Goal: Information Seeking & Learning: Learn about a topic

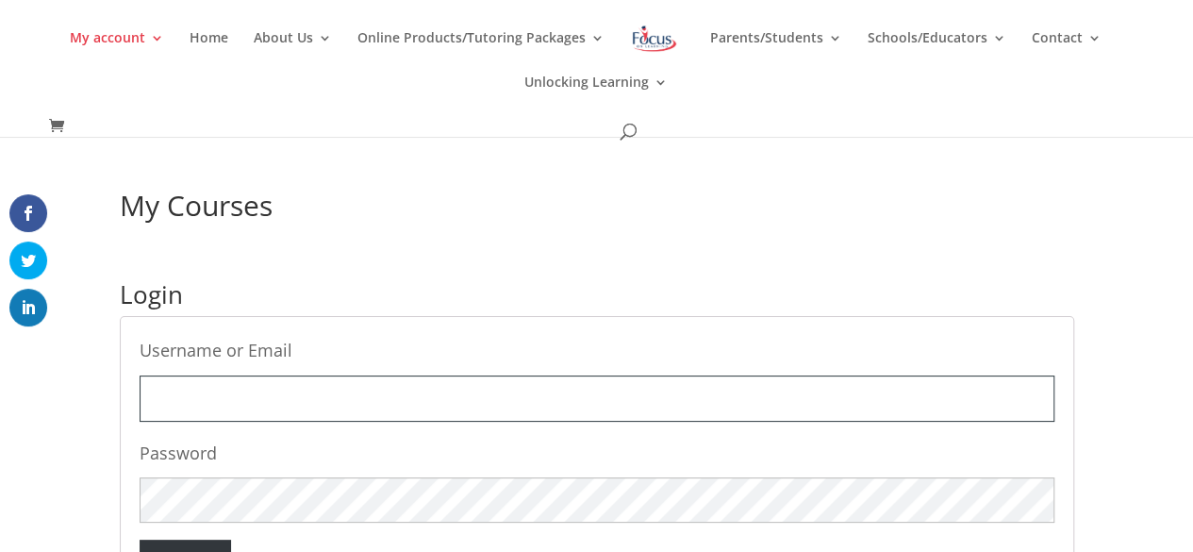
type input "dana.siegrist@slps.org"
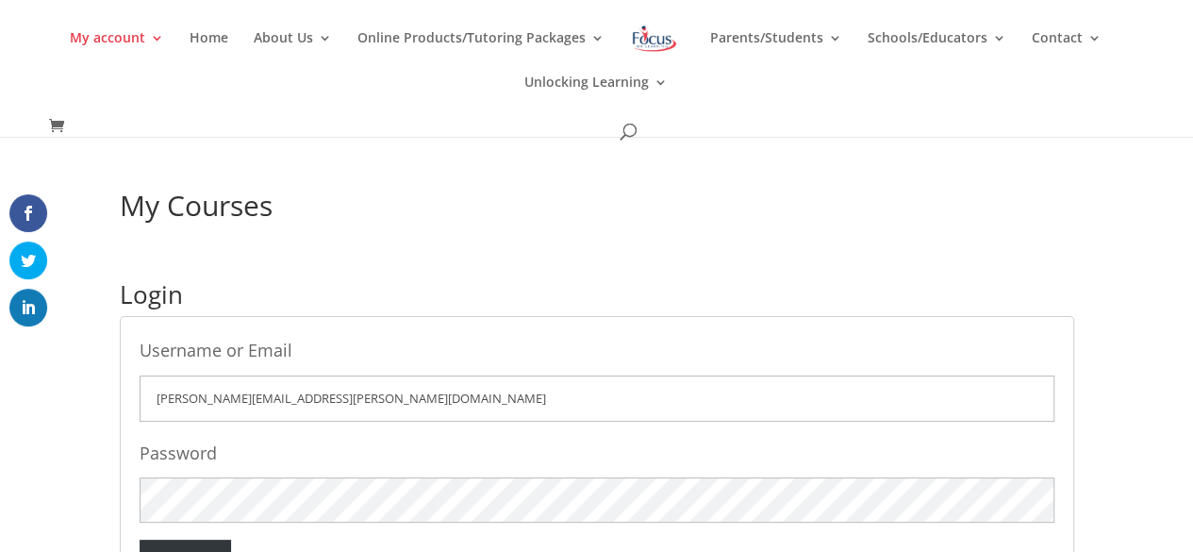
click at [1088, 176] on div "My Courses Login Username or Email dana.siegrist@slps.org Password Login Lost y…" at bounding box center [596, 421] width 1193 height 569
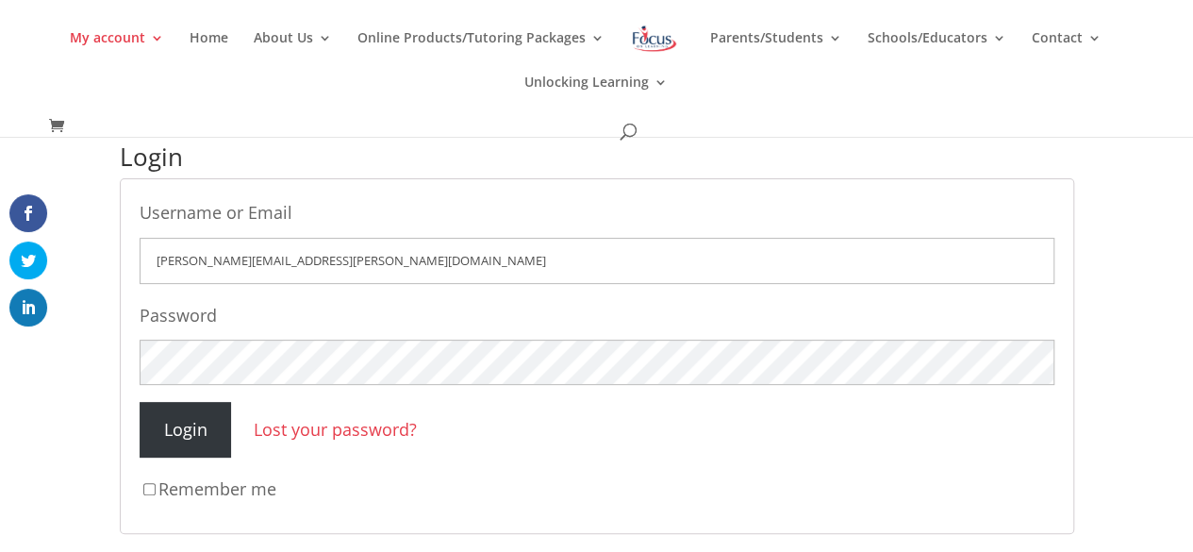
scroll to position [149, 0]
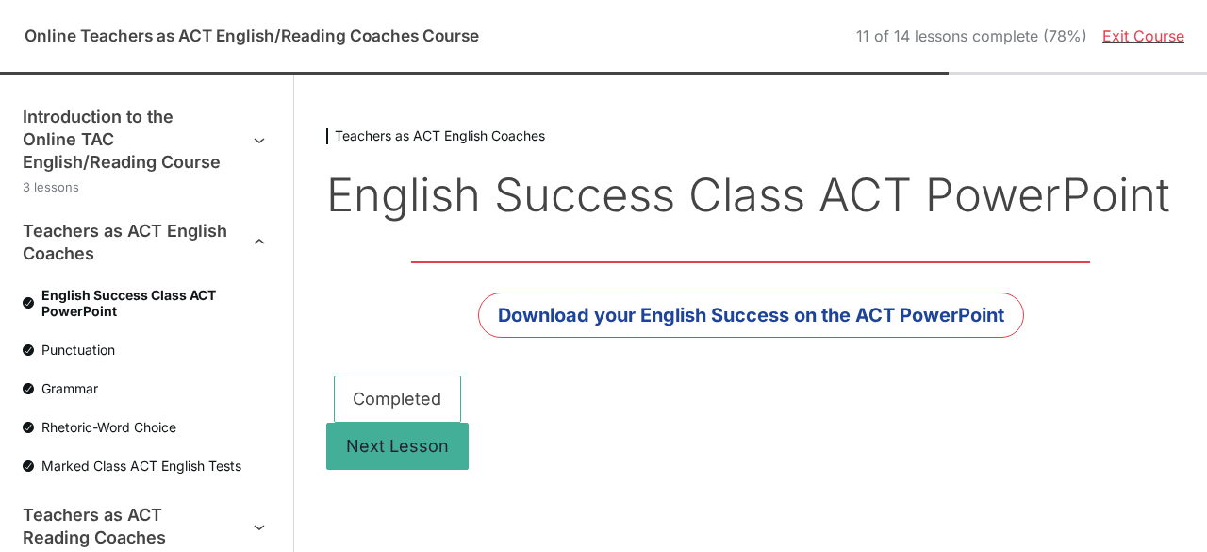
click at [1123, 42] on link "Exit Course" at bounding box center [1143, 35] width 82 height 19
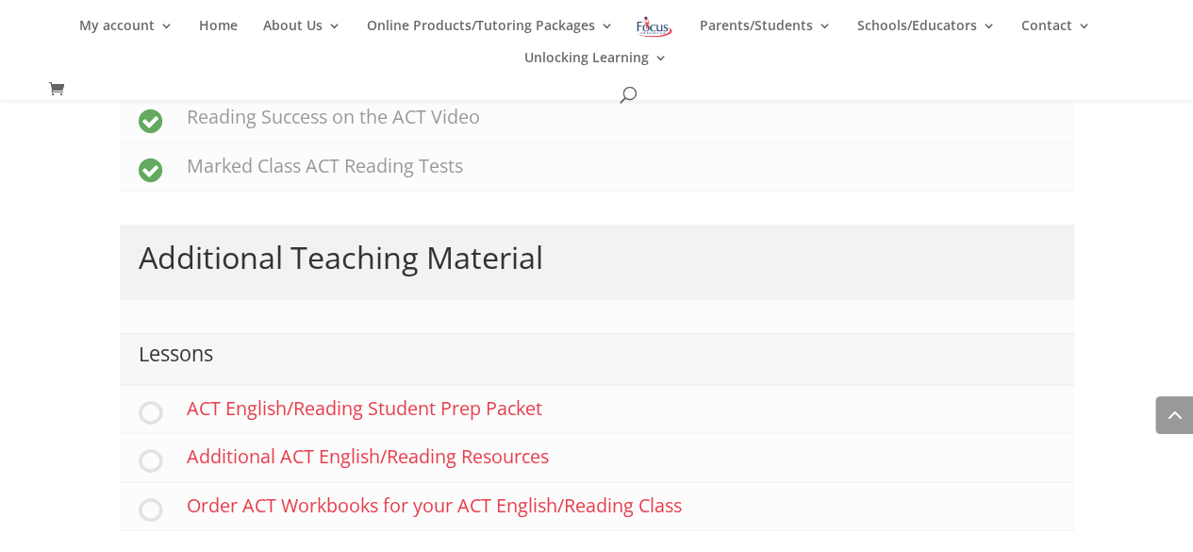
scroll to position [1382, 0]
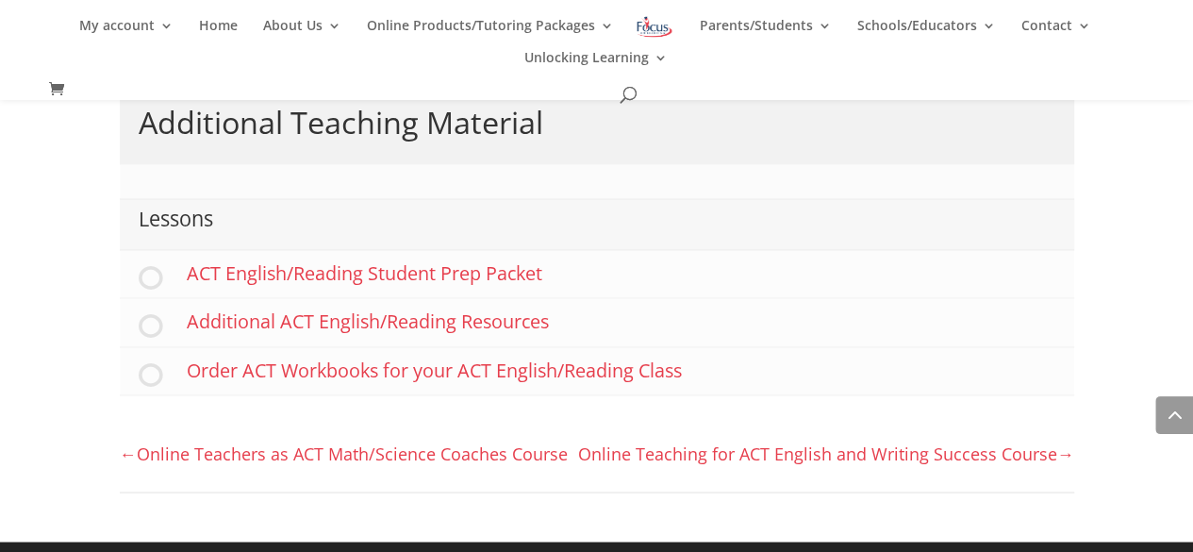
click at [386, 454] on link "Online Teachers as ACT Math/Science Coaches Course" at bounding box center [344, 452] width 448 height 23
click at [658, 446] on link "Online Teaching for ACT English and Writing Success Course" at bounding box center [826, 452] width 496 height 23
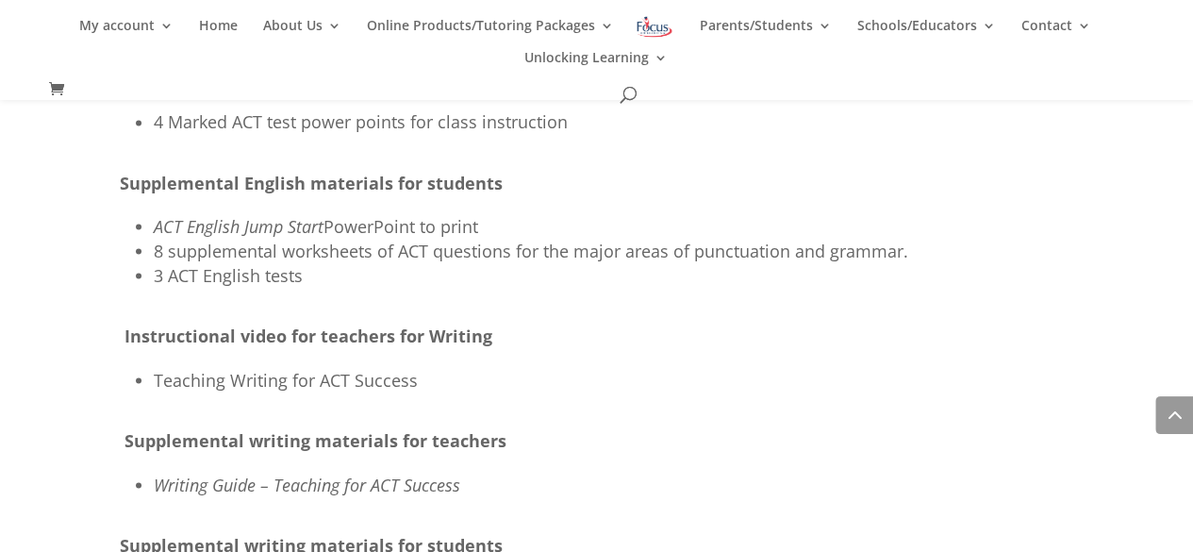
scroll to position [1703, 0]
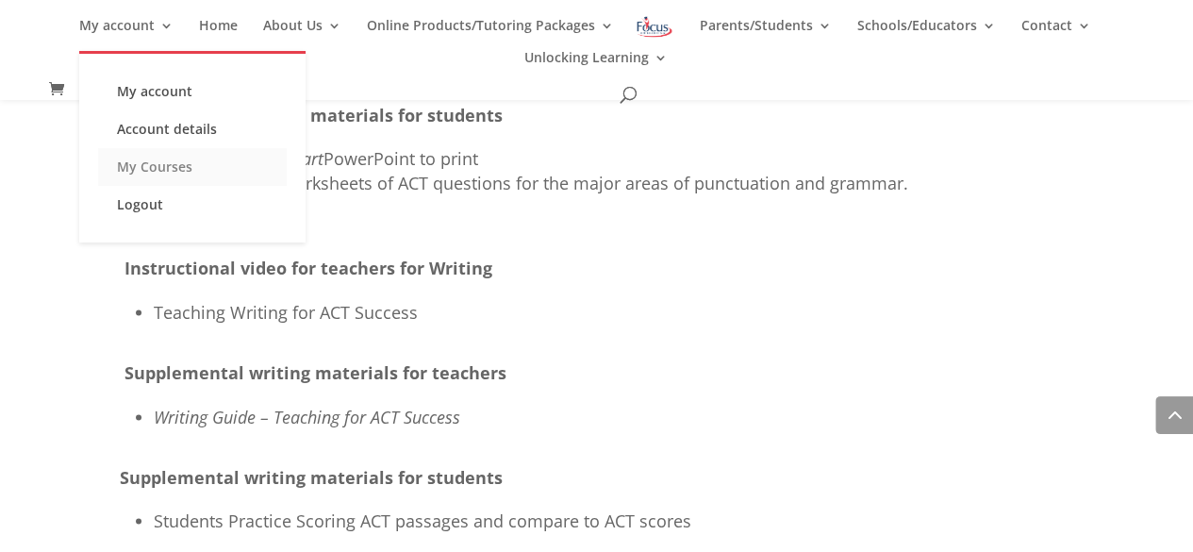
click at [177, 161] on link "My Courses" at bounding box center [192, 167] width 189 height 38
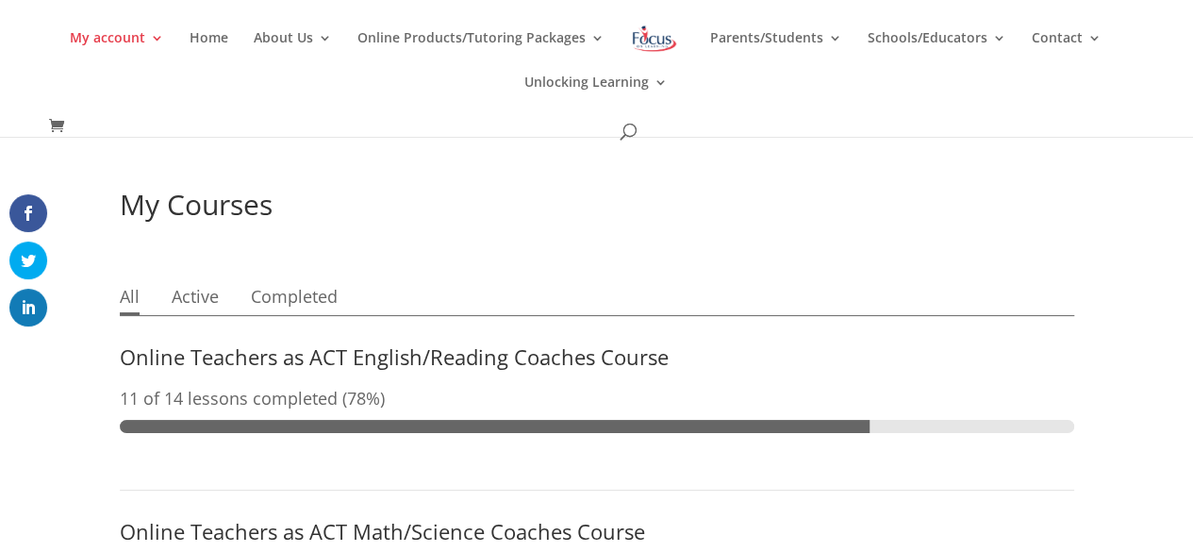
click at [449, 396] on div "11 of 14 lessons completed (78%)" at bounding box center [597, 398] width 954 height 25
click at [318, 349] on link "Online Teachers as ACT English/Reading Coaches Course" at bounding box center [394, 356] width 549 height 28
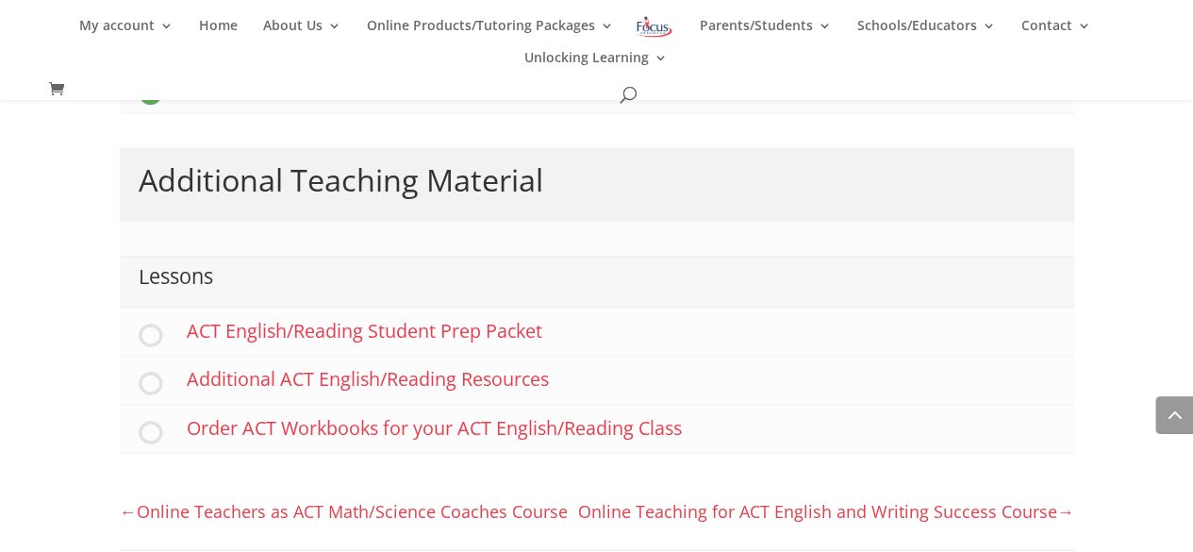
scroll to position [1332, 0]
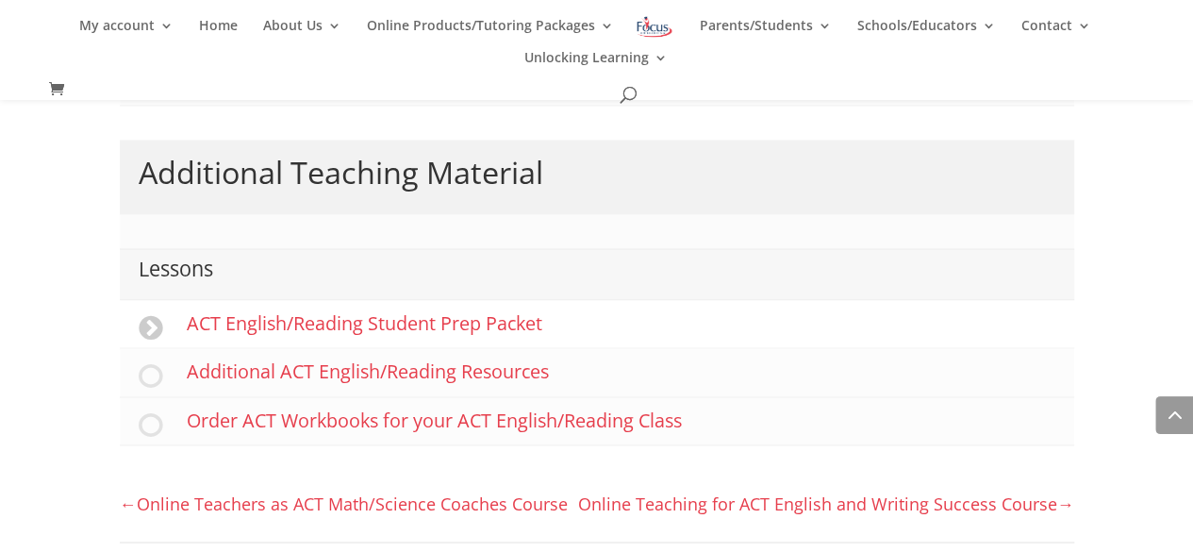
click at [449, 312] on link "ACT English/Reading Student Prep Packet" at bounding box center [597, 324] width 954 height 48
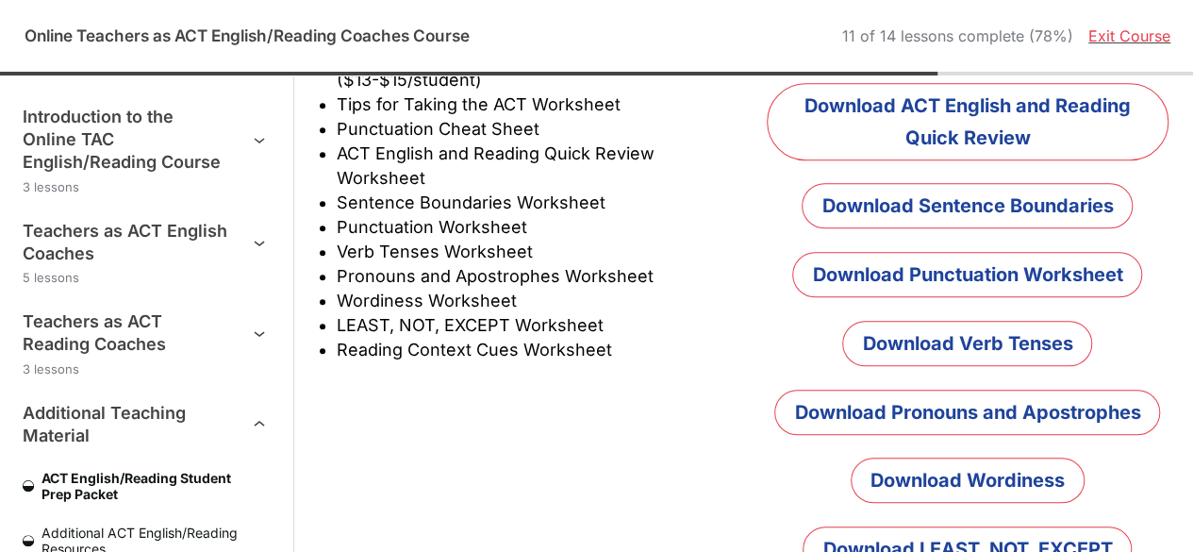
scroll to position [607, 0]
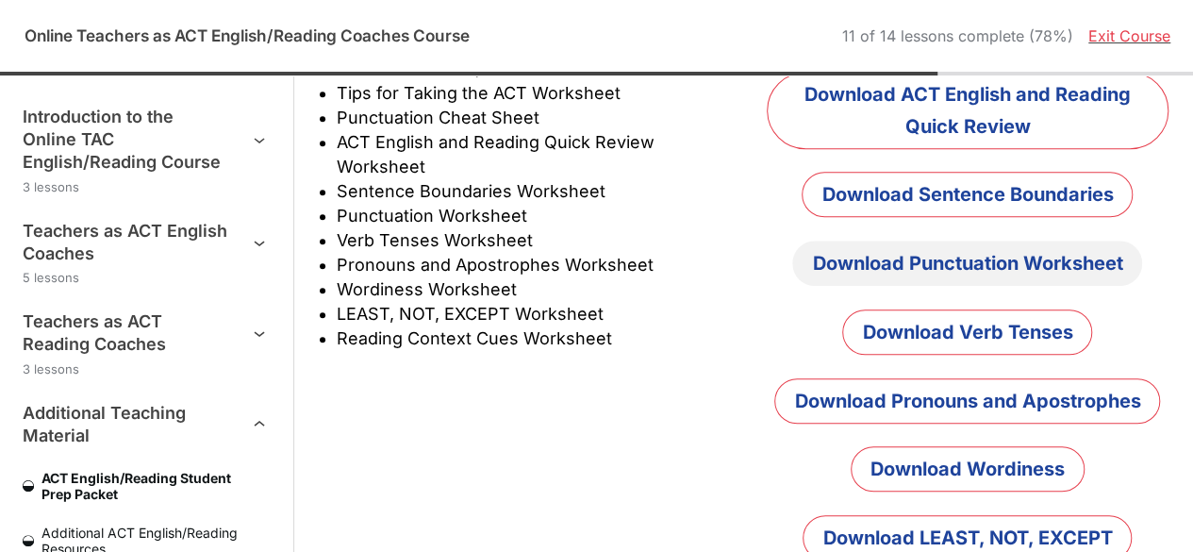
click at [971, 247] on link "Download Punctuation Worksheet" at bounding box center [967, 262] width 350 height 45
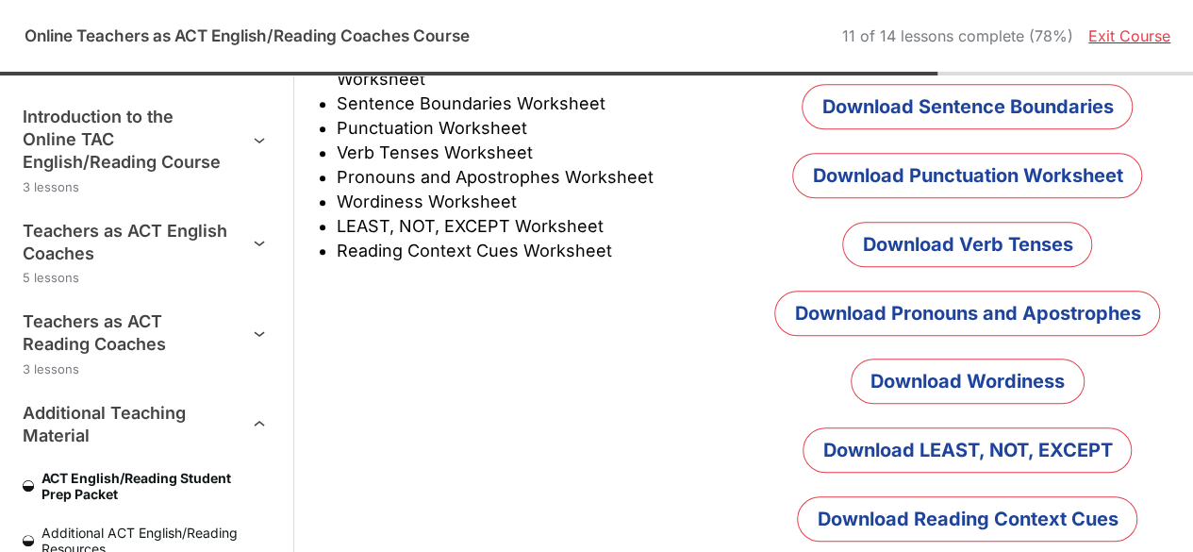
scroll to position [700, 0]
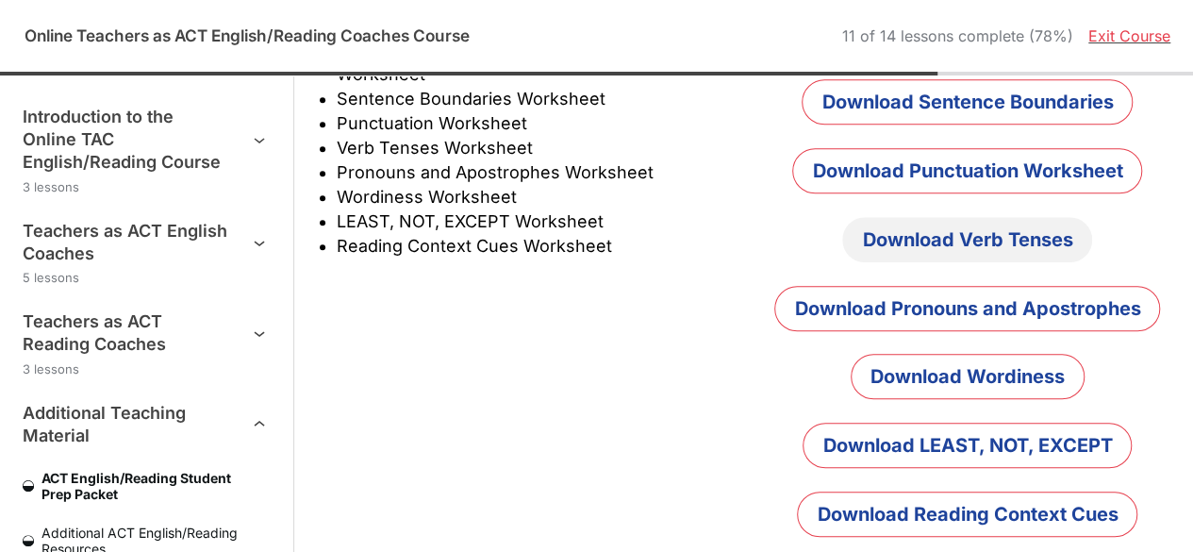
click at [973, 235] on link "Download Verb Tenses" at bounding box center [967, 239] width 250 height 45
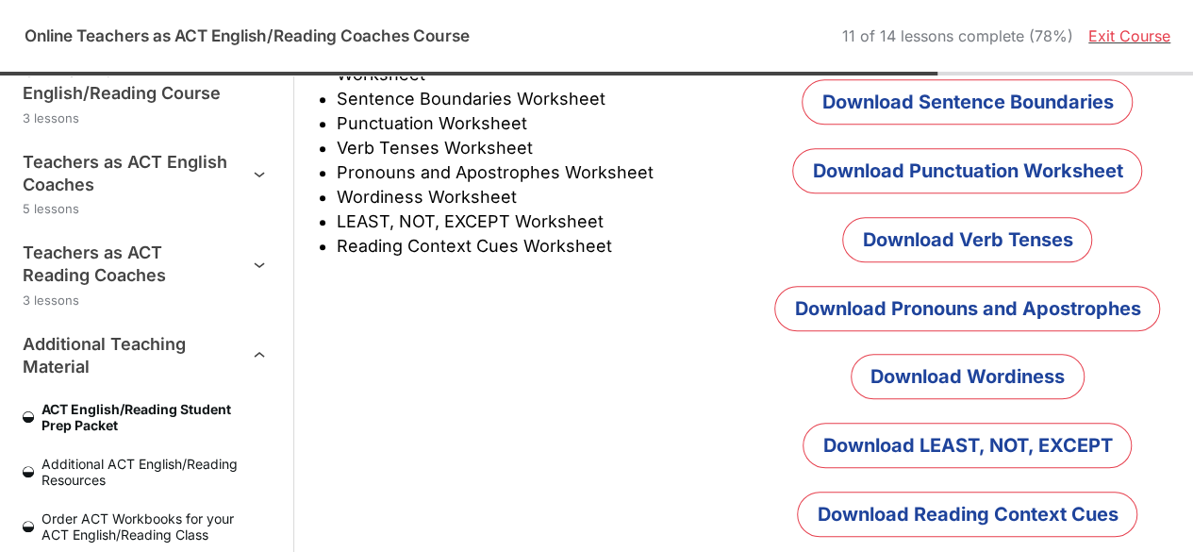
scroll to position [126, 0]
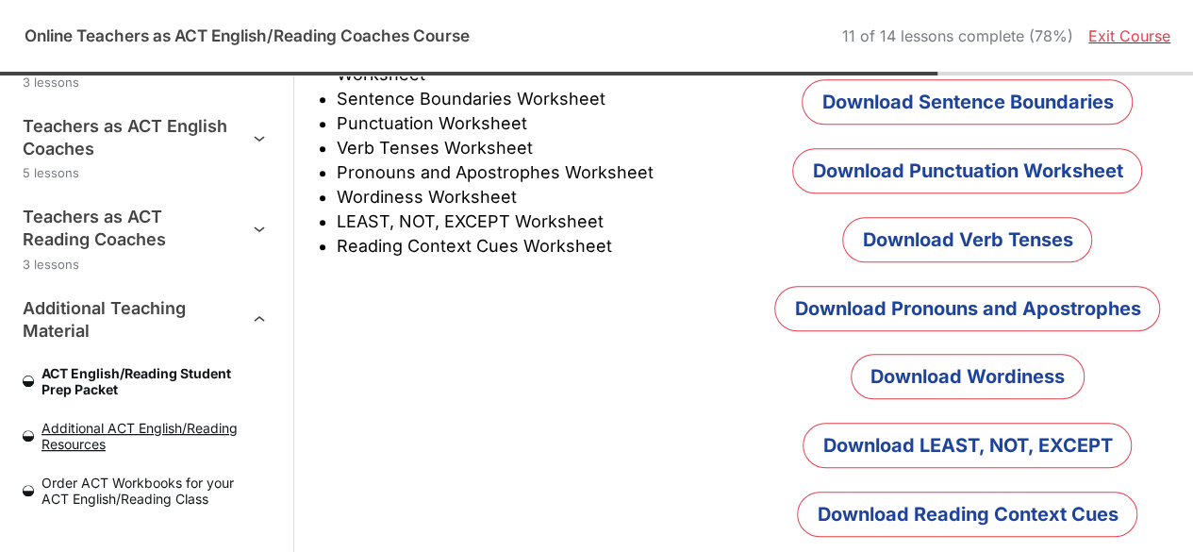
click at [127, 445] on span "Additional ACT English/Reading Resources" at bounding box center [152, 436] width 237 height 32
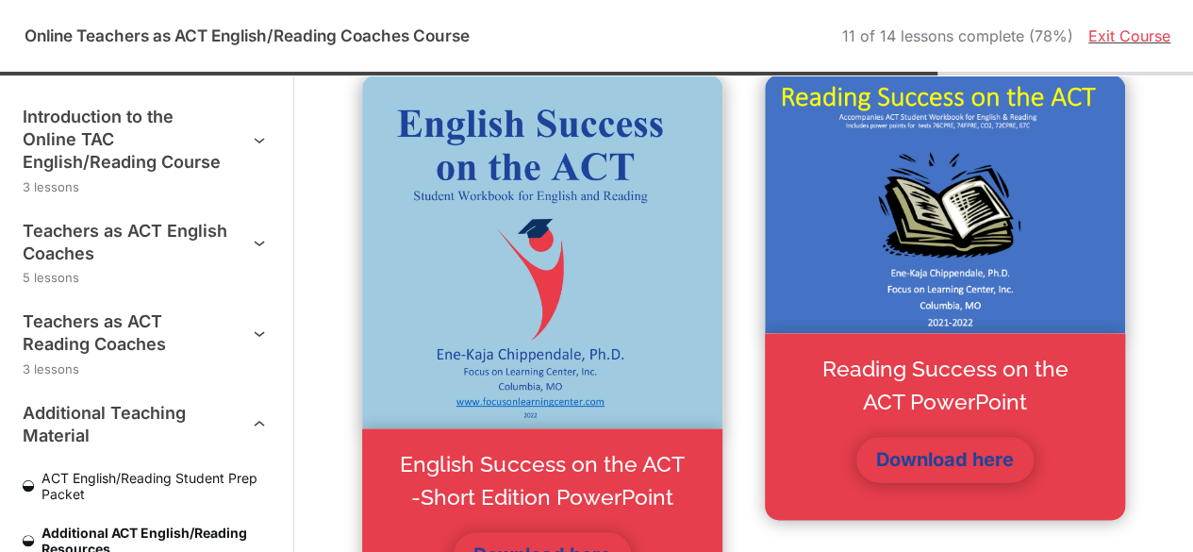
scroll to position [1136, 0]
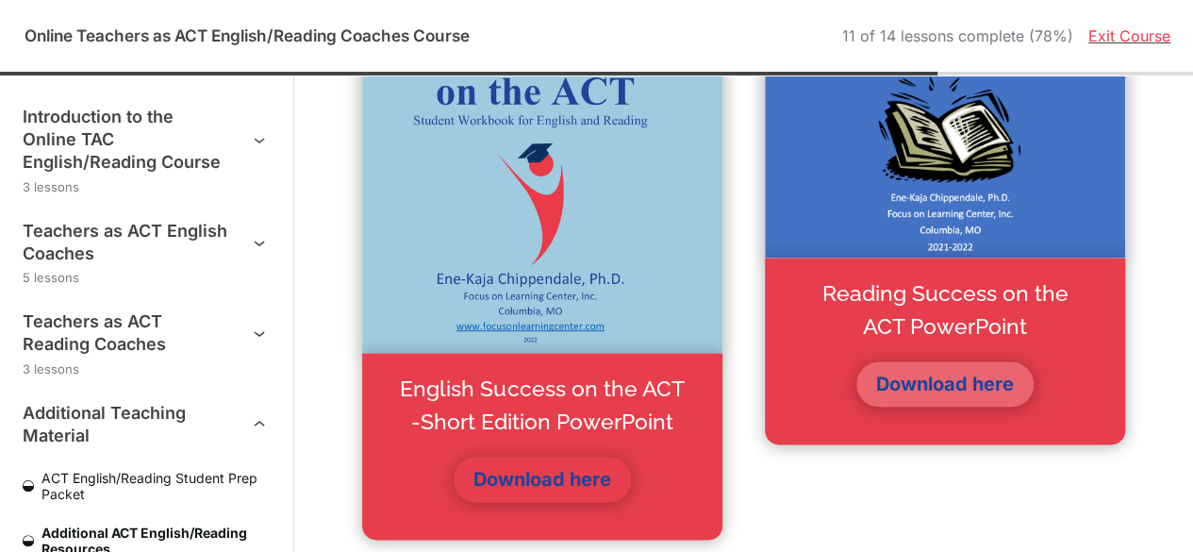
click at [920, 378] on link "Download here" at bounding box center [944, 383] width 177 height 45
